Goal: Task Accomplishment & Management: Manage account settings

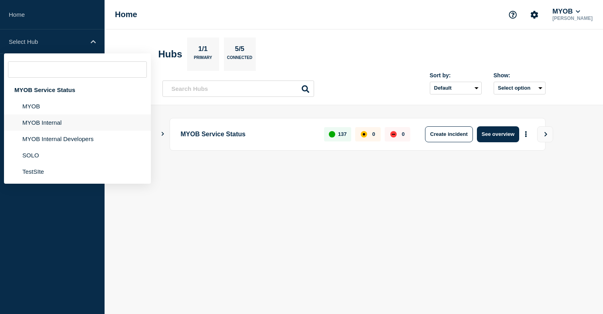
click at [51, 128] on li "MYOB Internal" at bounding box center [77, 122] width 147 height 16
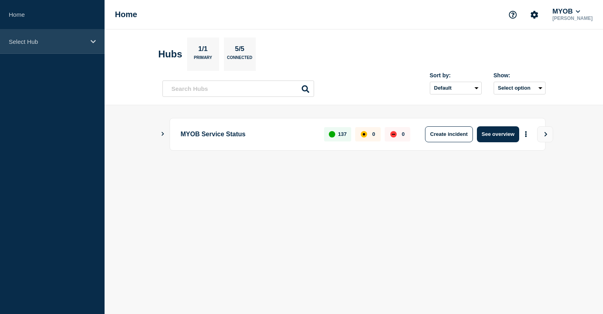
click at [63, 45] on p "Select Hub" at bounding box center [47, 41] width 77 height 7
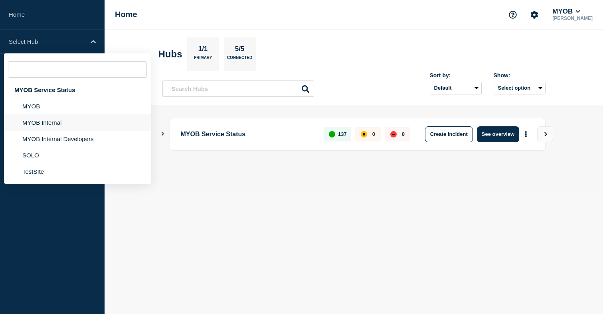
click at [48, 128] on li "MYOB Internal" at bounding box center [77, 122] width 147 height 16
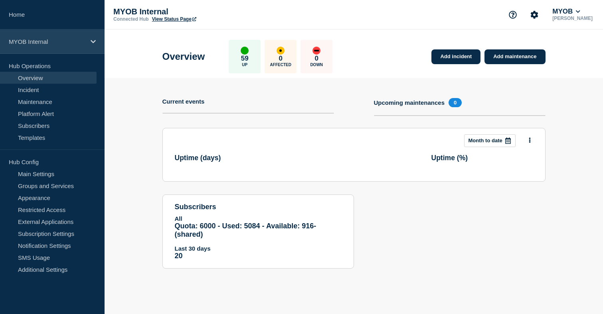
click at [51, 40] on p "MYOB Internal" at bounding box center [47, 41] width 77 height 7
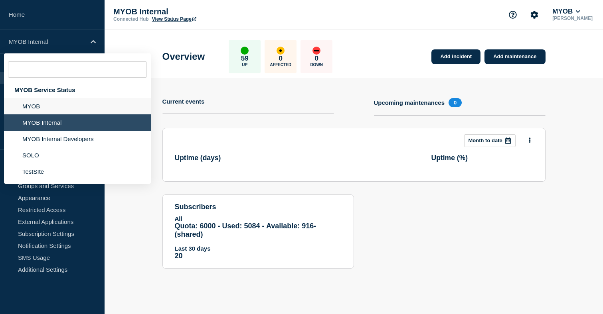
click at [49, 108] on li "MYOB" at bounding box center [77, 106] width 147 height 16
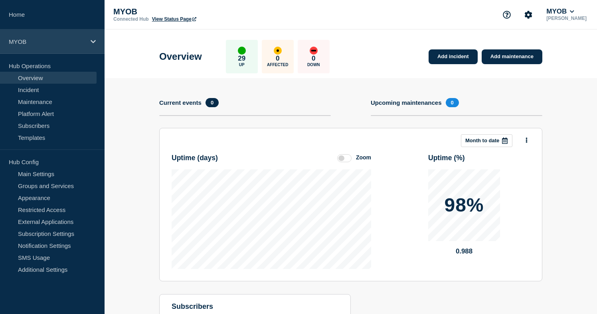
click at [69, 41] on p "MYOB" at bounding box center [47, 41] width 77 height 7
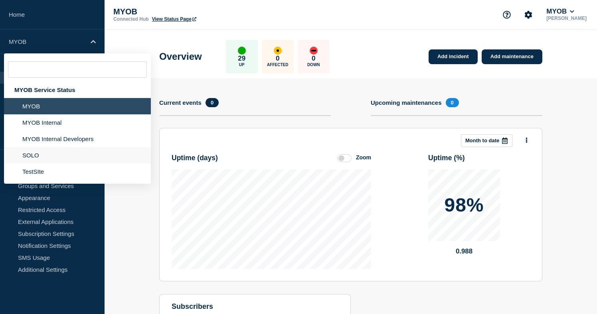
click at [44, 159] on li "SOLO" at bounding box center [77, 155] width 147 height 16
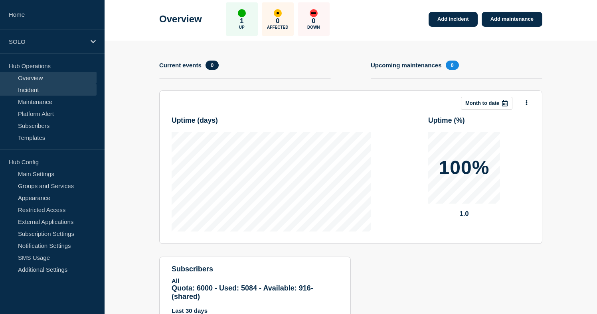
scroll to position [46, 0]
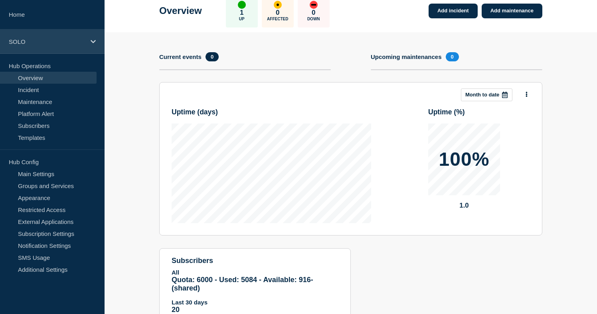
click at [63, 35] on div "SOLO" at bounding box center [52, 42] width 104 height 24
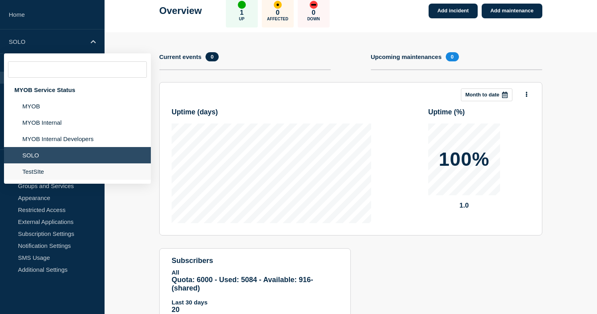
click at [54, 179] on li "TestSIte" at bounding box center [77, 172] width 147 height 16
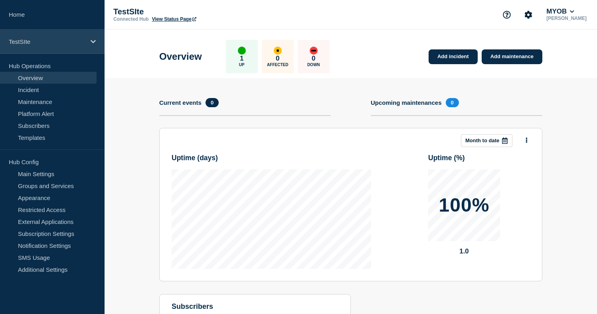
click at [73, 40] on p "TestSIte" at bounding box center [47, 41] width 77 height 7
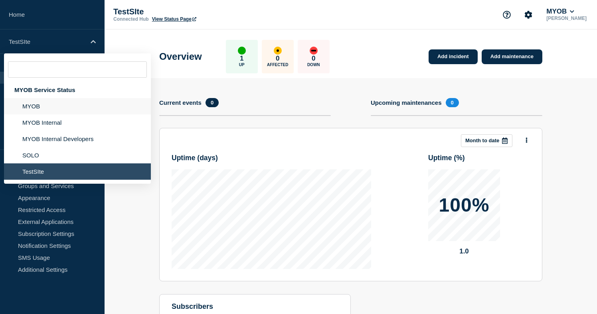
click at [45, 106] on li "MYOB" at bounding box center [77, 106] width 147 height 16
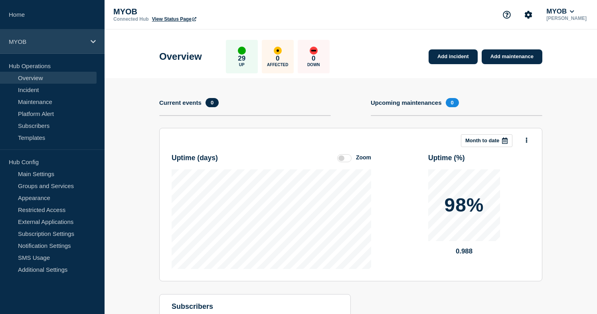
click at [45, 33] on div "MYOB" at bounding box center [52, 42] width 104 height 24
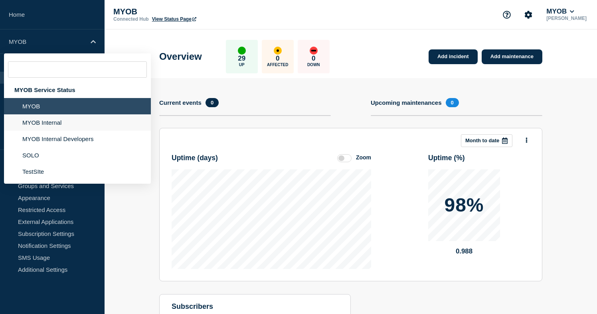
click at [45, 128] on li "MYOB Internal" at bounding box center [77, 122] width 147 height 16
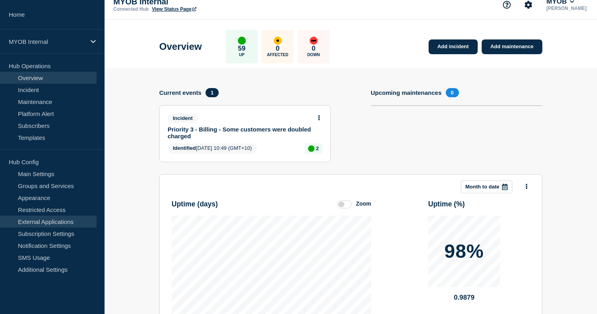
scroll to position [11, 0]
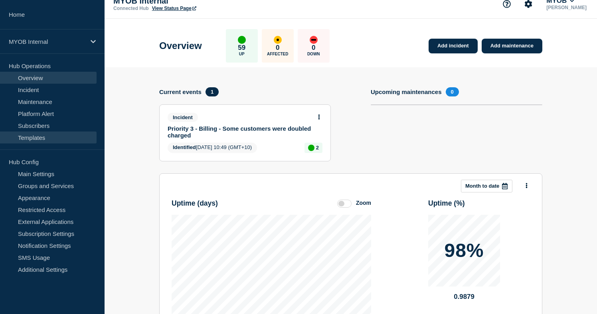
click at [41, 137] on link "Templates" at bounding box center [48, 138] width 97 height 12
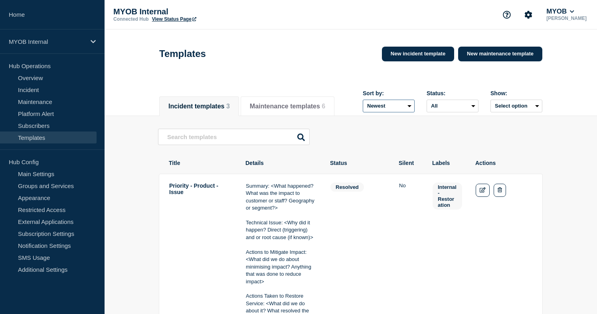
click at [395, 108] on select "Newest Oldest" at bounding box center [389, 106] width 52 height 13
select select "asc"
click at [363, 101] on select "Newest Oldest" at bounding box center [389, 106] width 52 height 13
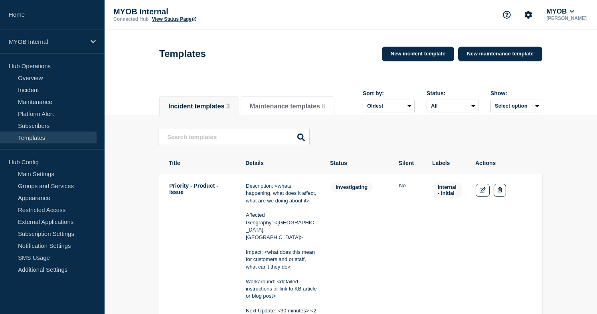
click at [380, 102] on select "Newest Oldest" at bounding box center [389, 106] width 52 height 13
click at [50, 44] on p "MYOB Internal" at bounding box center [47, 41] width 77 height 7
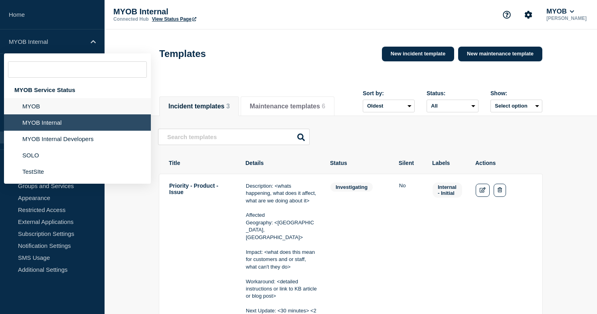
click at [36, 110] on li "MYOB" at bounding box center [77, 106] width 147 height 16
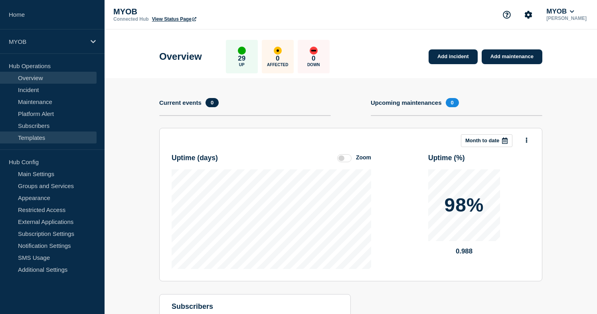
click at [34, 132] on link "Templates" at bounding box center [48, 138] width 97 height 12
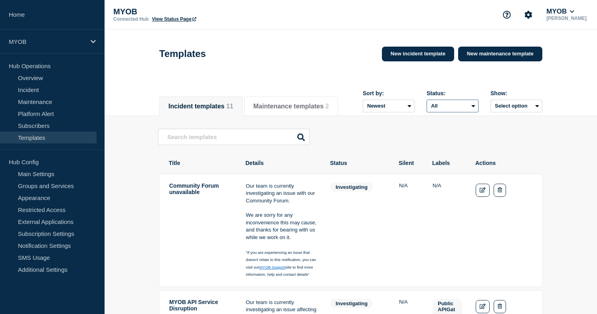
click at [461, 107] on select "All Investigating Identified Monitoring Resolved" at bounding box center [452, 106] width 52 height 13
click at [398, 105] on select "Newest Oldest" at bounding box center [389, 106] width 52 height 13
select select "asc"
click at [363, 101] on select "Newest Oldest" at bounding box center [389, 106] width 52 height 13
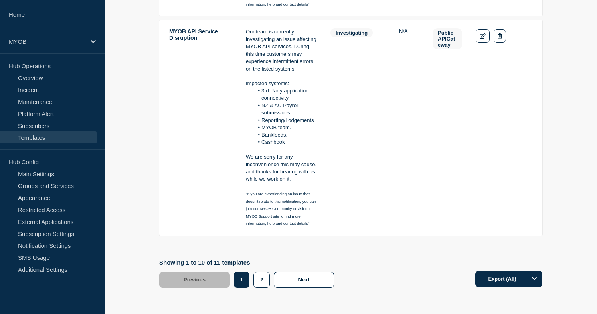
scroll to position [1459, 0]
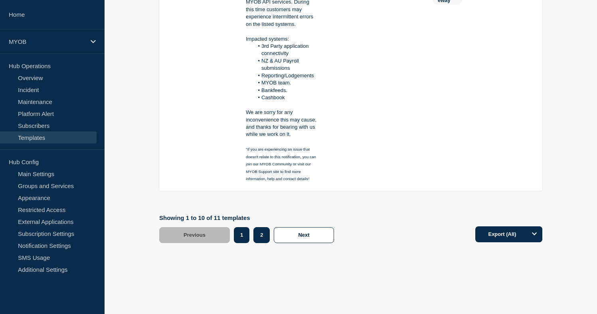
click at [262, 236] on button "2" at bounding box center [261, 235] width 16 height 16
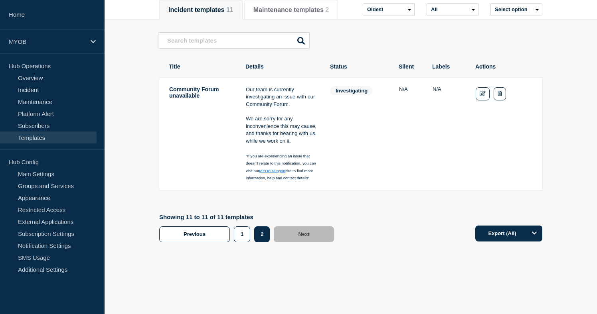
scroll to position [102, 0]
click at [238, 237] on button "1" at bounding box center [242, 235] width 16 height 16
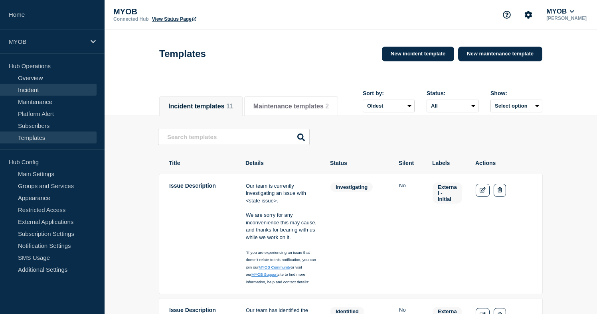
click at [37, 94] on link "Incident" at bounding box center [48, 90] width 97 height 12
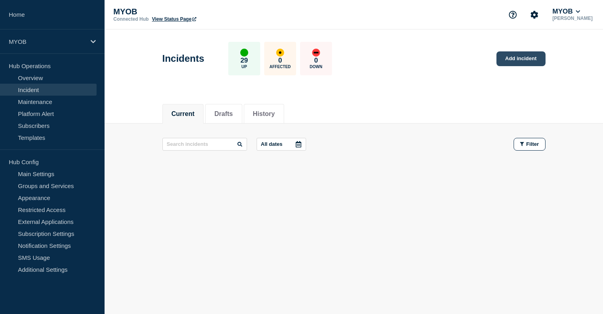
click at [516, 60] on link "Add incident" at bounding box center [520, 58] width 49 height 15
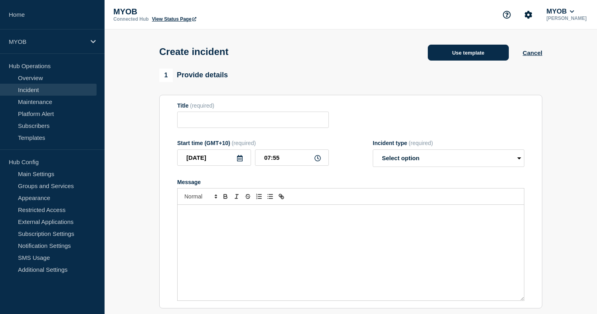
click at [460, 53] on button "Use template" at bounding box center [468, 53] width 81 height 16
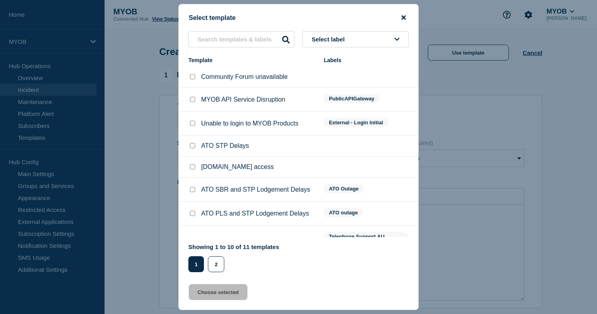
click at [404, 16] on icon "close button" at bounding box center [403, 18] width 4 height 4
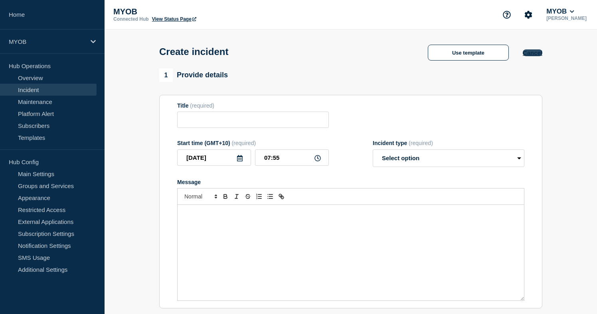
click at [535, 55] on button "Cancel" at bounding box center [532, 52] width 20 height 7
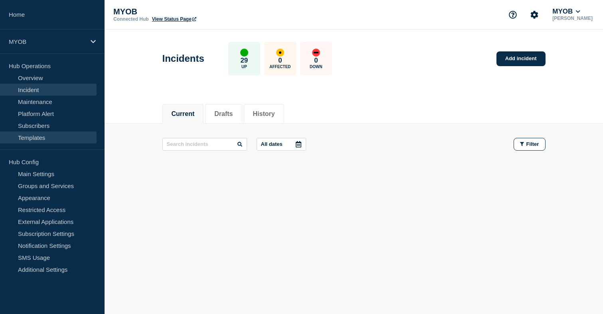
click at [55, 140] on link "Templates" at bounding box center [48, 138] width 97 height 12
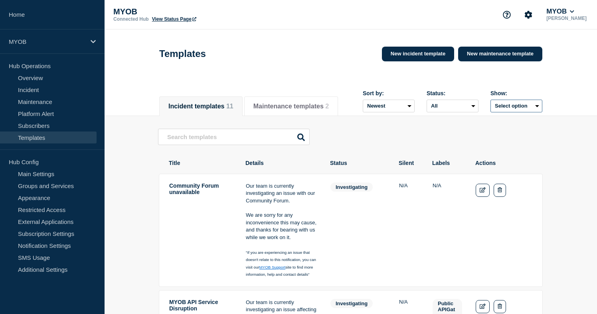
click at [510, 109] on button "Select option" at bounding box center [516, 106] width 52 height 13
click at [553, 102] on div "Incident templates 11 Maintenance templates 2 Sort by: Newest Oldest Status: Al…" at bounding box center [350, 103] width 492 height 28
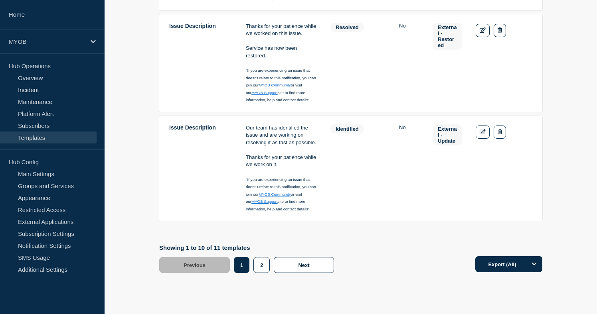
scroll to position [1451, 0]
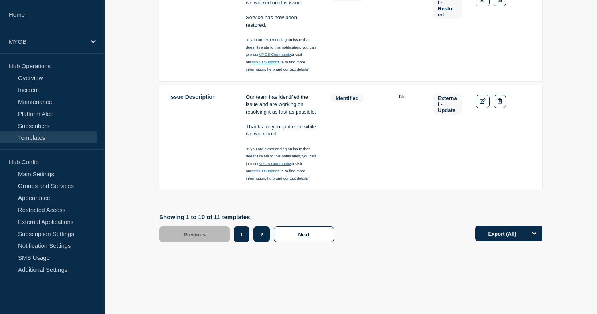
click at [262, 238] on button "2" at bounding box center [261, 235] width 16 height 16
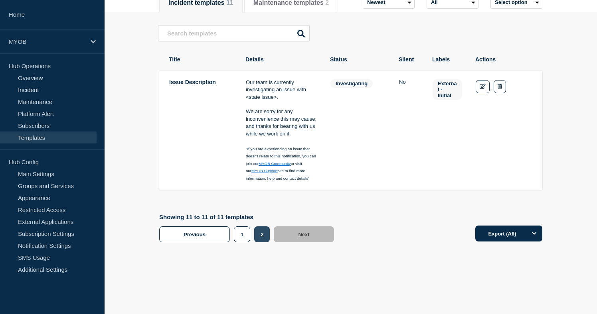
scroll to position [109, 0]
click at [240, 235] on button "1" at bounding box center [242, 235] width 16 height 16
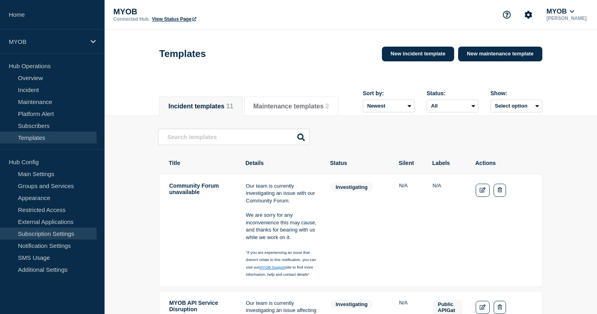
click at [60, 233] on link "Subscription Settings" at bounding box center [48, 234] width 97 height 12
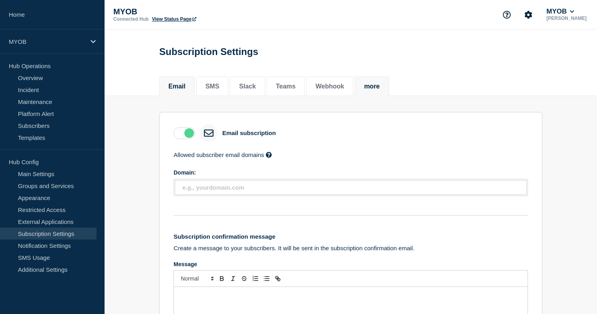
click at [380, 88] on li "more" at bounding box center [372, 87] width 34 height 20
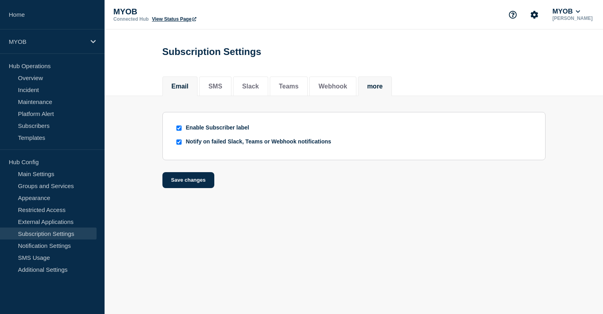
click at [183, 87] on button "Email" at bounding box center [179, 86] width 17 height 7
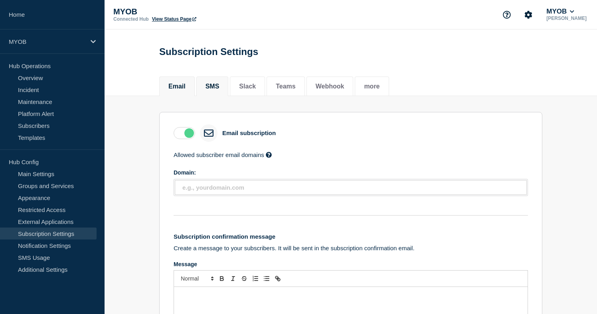
click at [206, 89] on button "SMS" at bounding box center [212, 86] width 14 height 7
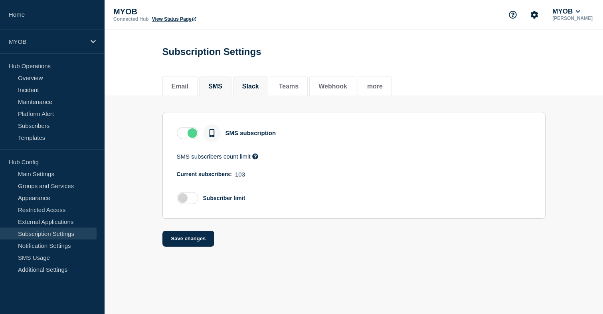
click at [260, 88] on li "Slack" at bounding box center [250, 87] width 35 height 20
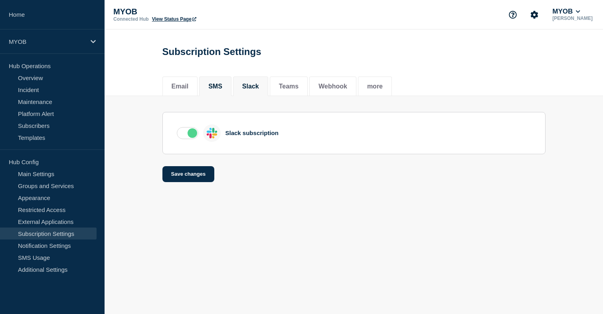
click at [218, 89] on button "SMS" at bounding box center [215, 86] width 14 height 7
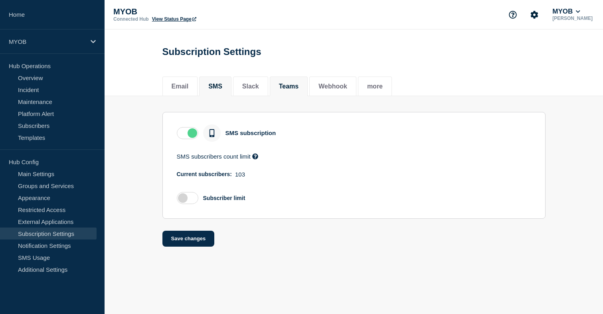
click at [287, 88] on button "Teams" at bounding box center [289, 86] width 20 height 7
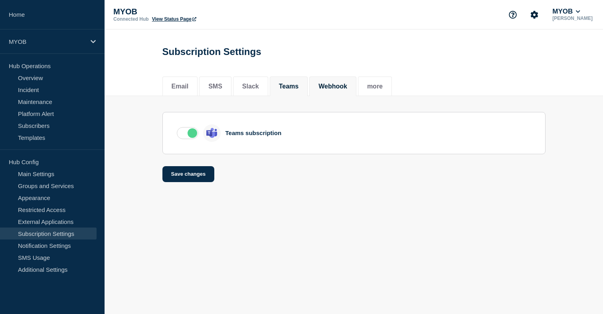
click at [324, 87] on button "Webhook" at bounding box center [332, 86] width 29 height 7
click at [373, 90] on button "more" at bounding box center [375, 86] width 16 height 7
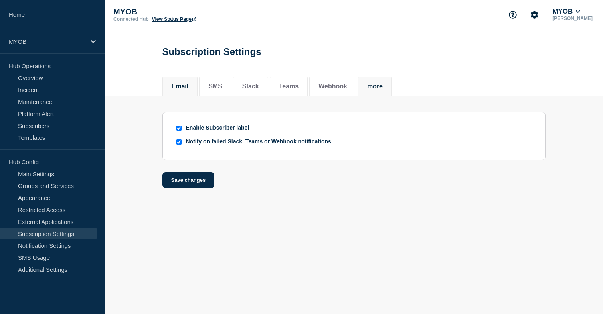
click at [189, 89] on li "Email" at bounding box center [179, 87] width 35 height 20
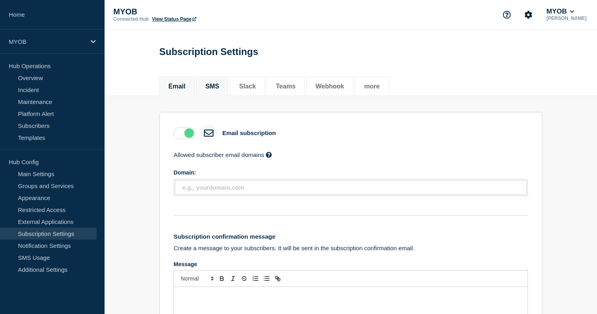
click at [205, 87] on button "SMS" at bounding box center [212, 86] width 14 height 7
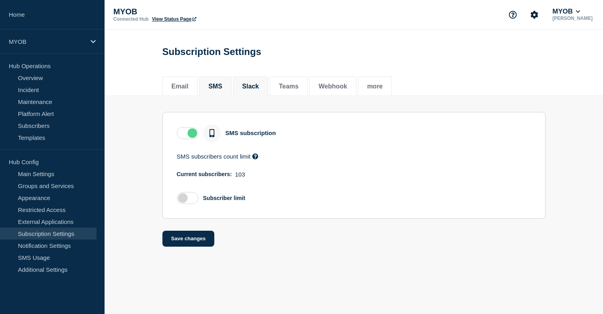
click at [252, 85] on button "Slack" at bounding box center [250, 86] width 17 height 7
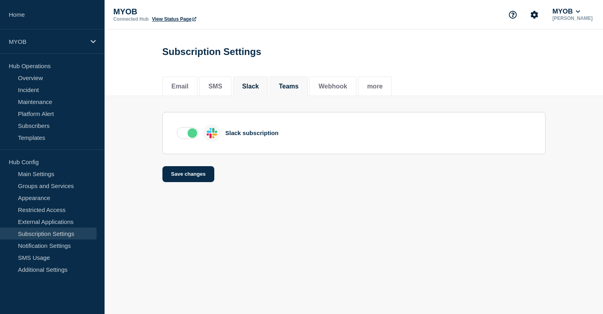
click at [290, 86] on button "Teams" at bounding box center [289, 86] width 20 height 7
click at [323, 89] on button "Webhook" at bounding box center [332, 86] width 29 height 7
click at [367, 89] on button "more" at bounding box center [375, 86] width 16 height 7
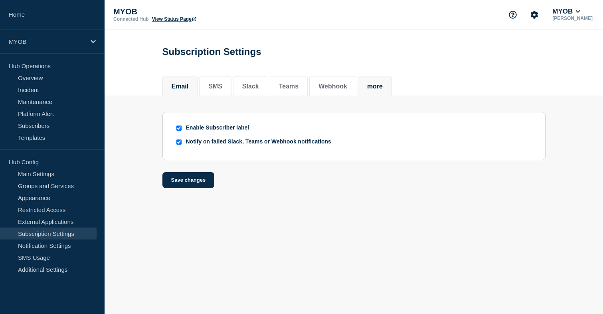
click at [184, 87] on button "Email" at bounding box center [179, 86] width 17 height 7
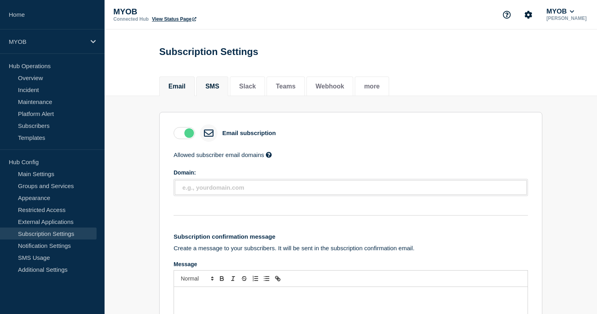
click at [216, 85] on button "SMS" at bounding box center [212, 86] width 14 height 7
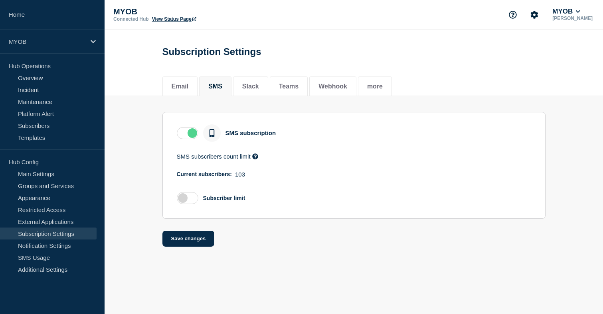
click at [56, 235] on link "Subscription Settings" at bounding box center [48, 234] width 97 height 12
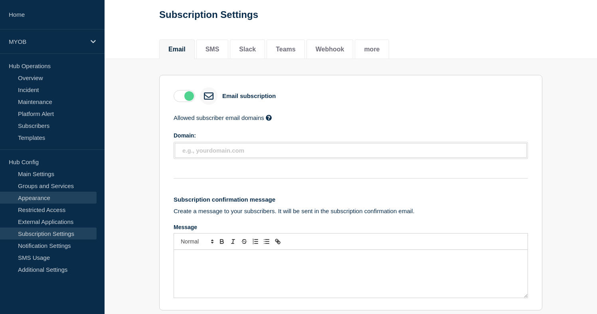
scroll to position [37, 0]
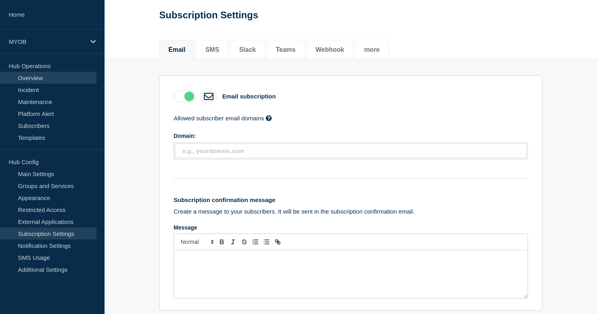
click at [34, 81] on link "Overview" at bounding box center [48, 78] width 97 height 12
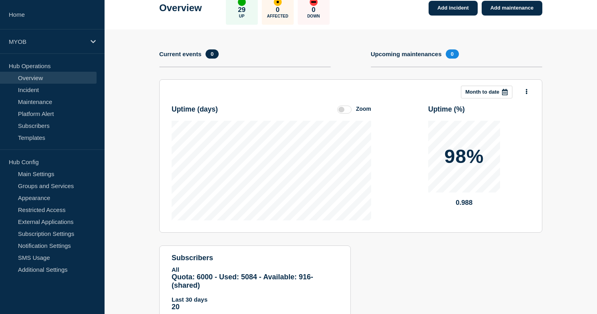
scroll to position [89, 0]
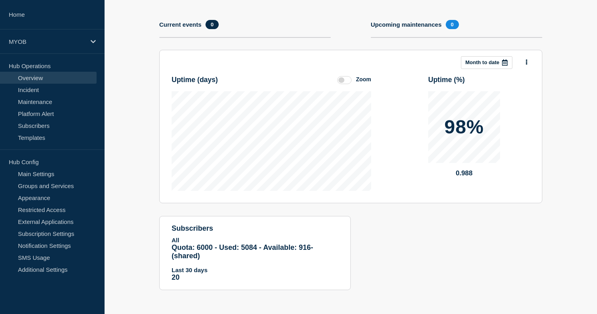
click at [233, 244] on span "Quota: 6000 - Used: 5084 - Available: 916 - (shared)" at bounding box center [242, 252] width 142 height 16
click at [290, 237] on p "All" at bounding box center [254, 240] width 167 height 7
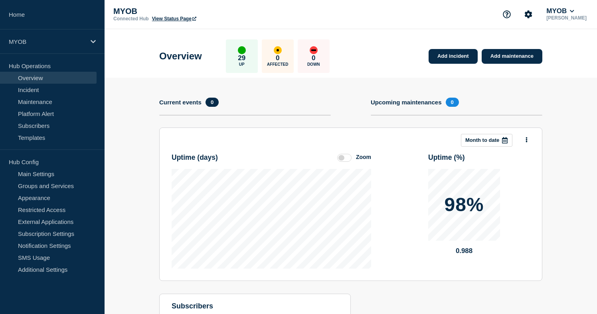
scroll to position [0, 0]
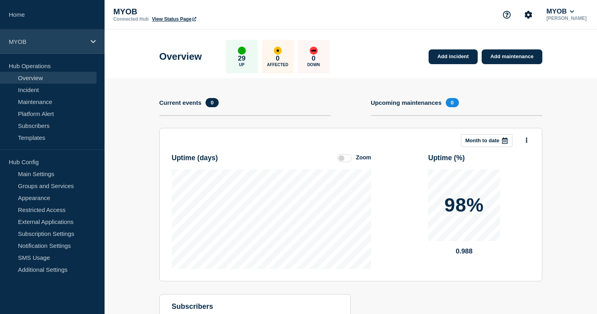
click at [77, 34] on div "MYOB" at bounding box center [52, 42] width 104 height 24
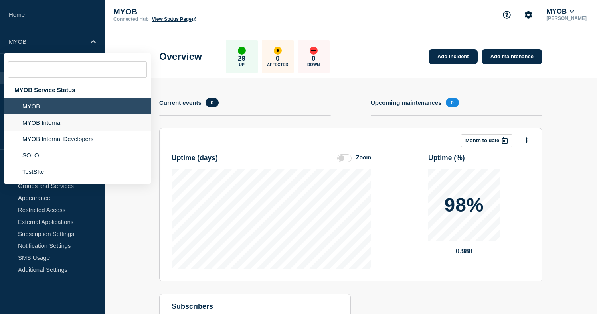
click at [62, 124] on li "MYOB Internal" at bounding box center [77, 122] width 147 height 16
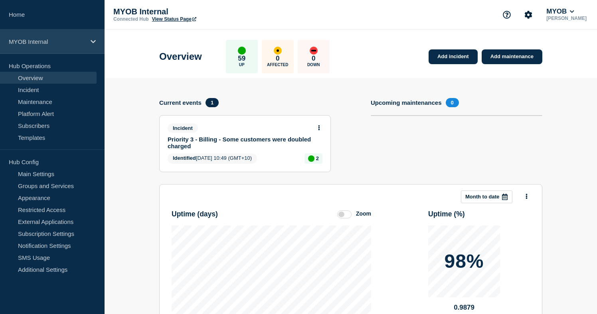
click at [60, 40] on p "MYOB Internal" at bounding box center [47, 41] width 77 height 7
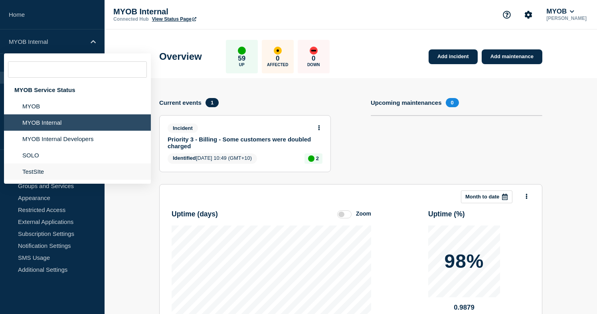
click at [42, 180] on li "TestSIte" at bounding box center [77, 172] width 147 height 16
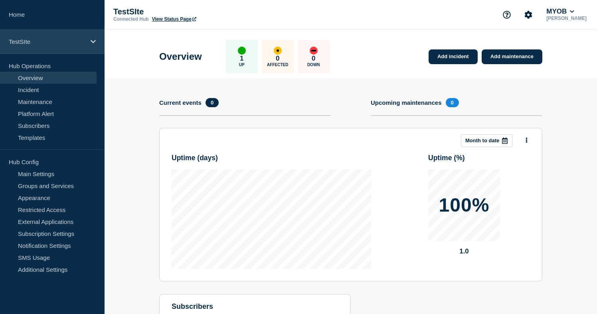
click at [80, 35] on div "TestSIte" at bounding box center [52, 42] width 104 height 24
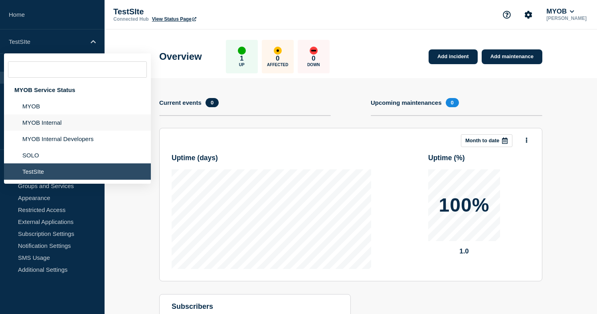
click at [50, 126] on li "MYOB Internal" at bounding box center [77, 122] width 147 height 16
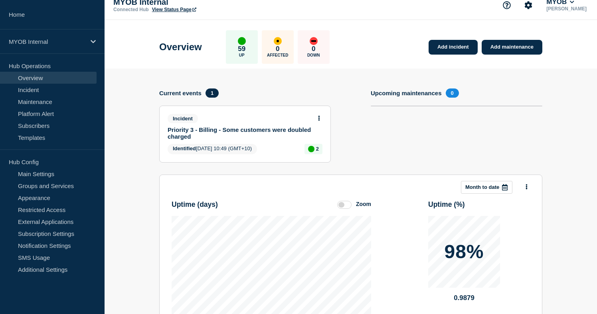
scroll to position [10, 0]
click at [35, 173] on link "Main Settings" at bounding box center [48, 174] width 97 height 12
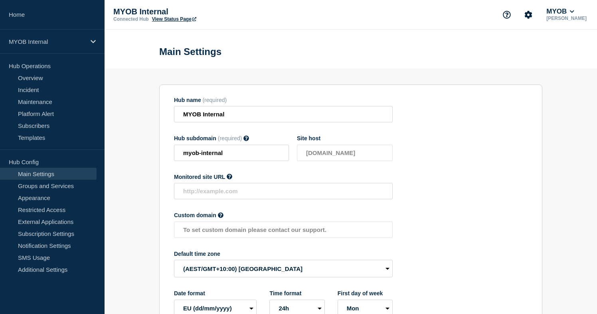
scroll to position [7, 0]
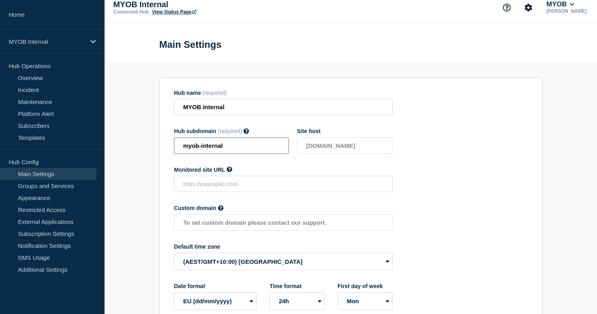
click at [221, 152] on input "myob-internal" at bounding box center [231, 146] width 115 height 16
drag, startPoint x: 233, startPoint y: 150, endPoint x: 181, endPoint y: 152, distance: 51.9
click at [181, 152] on input "myob-internal" at bounding box center [231, 146] width 115 height 16
click at [251, 123] on div "Hub name (required) MYOB Internal Hub subdomain (required) Must contain only AS…" at bounding box center [283, 200] width 219 height 221
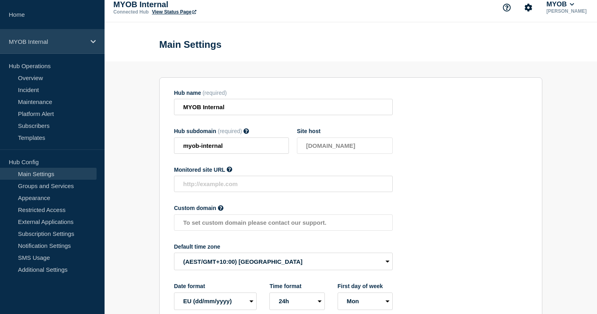
click at [71, 31] on div "MYOB Internal" at bounding box center [52, 42] width 104 height 24
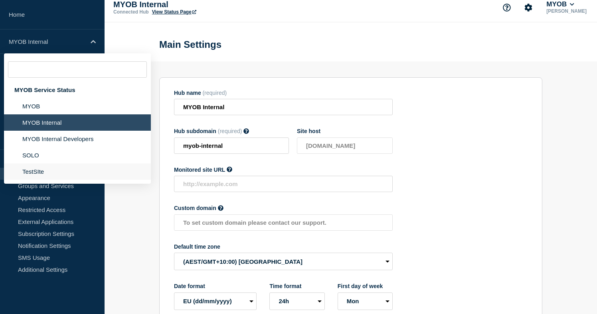
click at [48, 174] on li "TestSIte" at bounding box center [77, 172] width 147 height 16
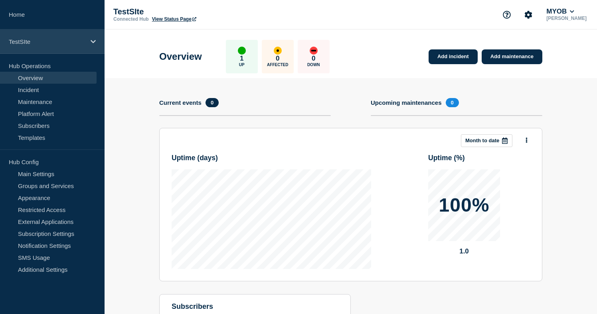
click at [39, 43] on p "TestSIte" at bounding box center [47, 41] width 77 height 7
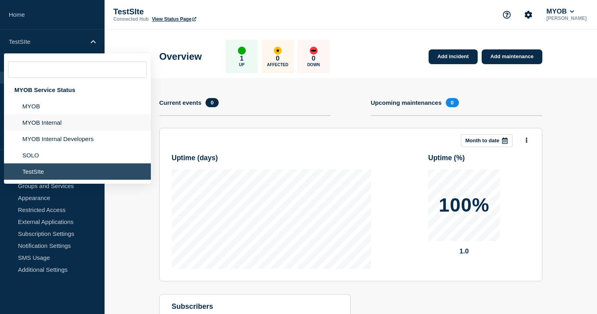
click at [45, 126] on li "MYOB Internal" at bounding box center [77, 122] width 147 height 16
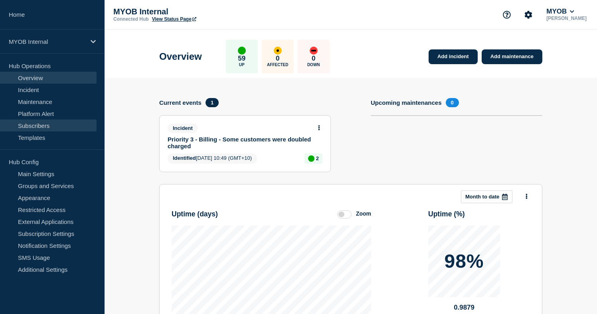
click at [41, 123] on link "Subscribers" at bounding box center [48, 126] width 97 height 12
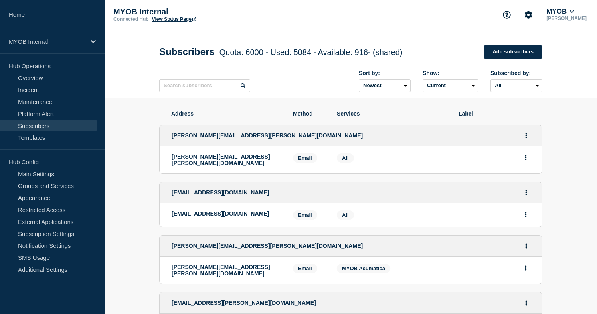
click at [311, 141] on div "thanh.nguyen@myob.com" at bounding box center [351, 135] width 382 height 21
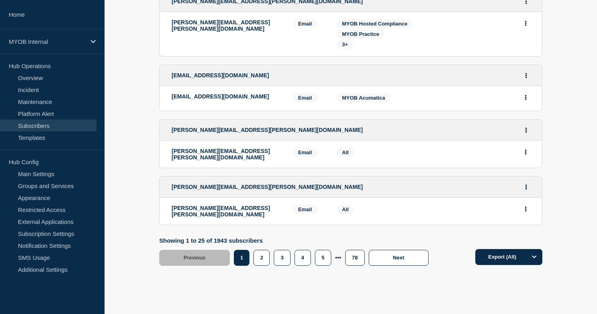
scroll to position [1461, 0]
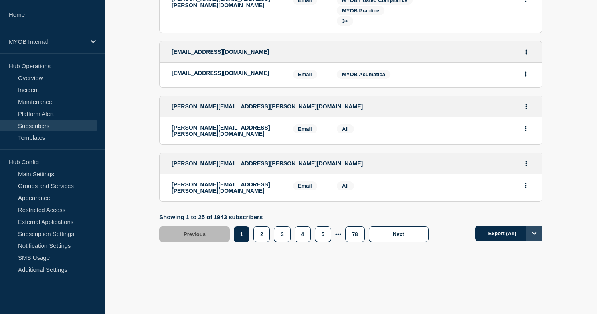
click at [536, 234] on icon "Options" at bounding box center [534, 233] width 5 height 5
click at [536, 234] on icon "Options" at bounding box center [534, 233] width 4 height 3
click at [497, 233] on button "Export (All)" at bounding box center [508, 234] width 67 height 16
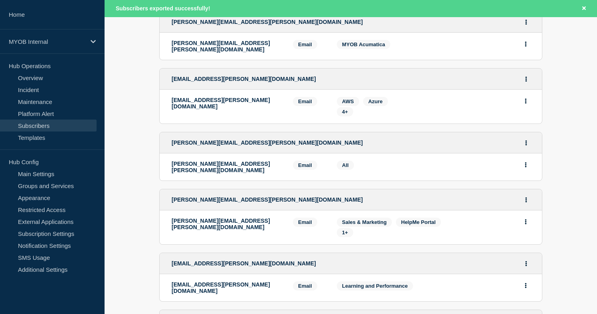
scroll to position [0, 0]
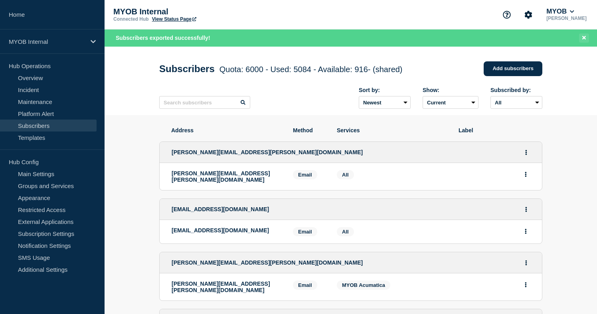
click at [584, 39] on icon "Close banner" at bounding box center [584, 37] width 4 height 5
